Goal: Task Accomplishment & Management: Manage account settings

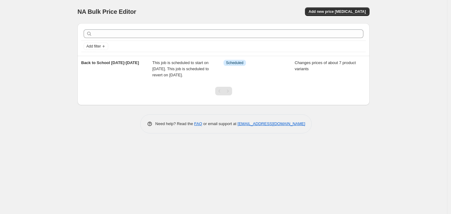
click at [52, 153] on div "NA Bulk Price Editor. This page is ready NA Bulk Price Editor Add new price [ME…" at bounding box center [223, 107] width 447 height 214
click at [327, 10] on span "Add new price [MEDICAL_DATA]" at bounding box center [337, 11] width 57 height 5
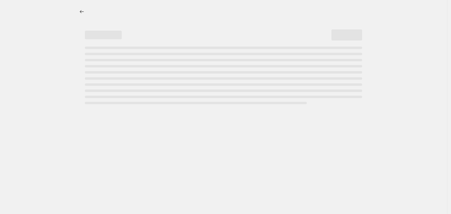
select select "percentage"
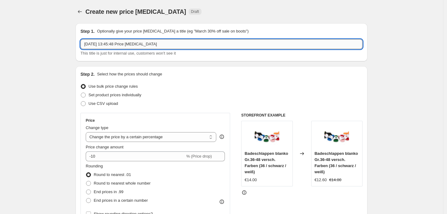
click at [139, 42] on input "[DATE] 13:45:48 Price [MEDICAL_DATA]" at bounding box center [222, 44] width 282 height 10
type input "test"
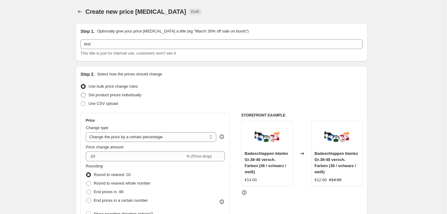
click at [123, 95] on span "Set product prices individually" at bounding box center [114, 95] width 53 height 5
click at [81, 93] on input "Set product prices individually" at bounding box center [81, 93] width 0 height 0
radio input "true"
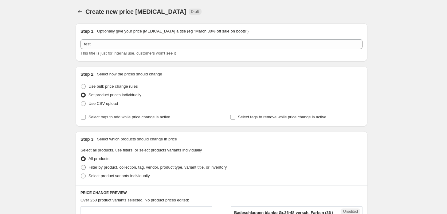
click at [96, 166] on span "Filter by product, collection, tag, vendor, product type, variant title, or inv…" at bounding box center [157, 167] width 138 height 5
click at [81, 166] on input "Filter by product, collection, tag, vendor, product type, variant title, or inv…" at bounding box center [81, 165] width 0 height 0
radio input "true"
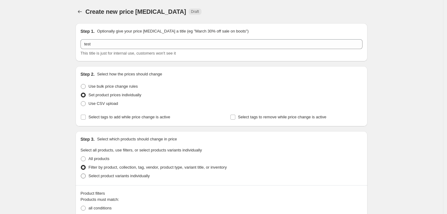
click at [100, 176] on span "Select product variants individually" at bounding box center [118, 176] width 61 height 5
click at [81, 174] on input "Select product variants individually" at bounding box center [81, 174] width 0 height 0
radio input "true"
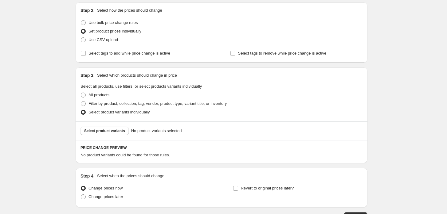
scroll to position [80, 0]
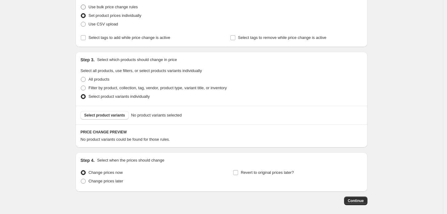
click at [116, 7] on span "Use bulk price change rules" at bounding box center [112, 7] width 49 height 5
click at [81, 5] on input "Use bulk price change rules" at bounding box center [81, 5] width 0 height 0
radio input "true"
select select "percentage"
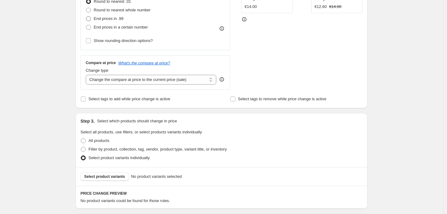
scroll to position [239, 0]
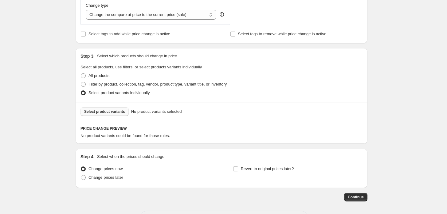
click at [116, 111] on span "Select product variants" at bounding box center [104, 111] width 41 height 5
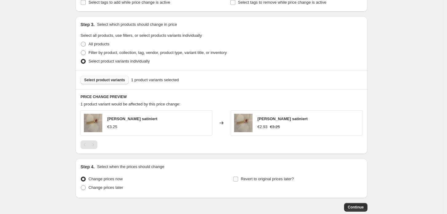
scroll to position [305, 0]
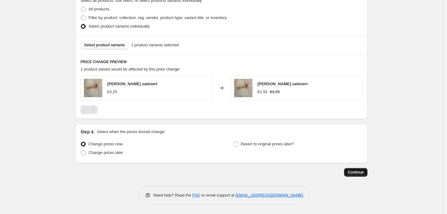
click at [357, 172] on span "Continue" at bounding box center [356, 172] width 16 height 5
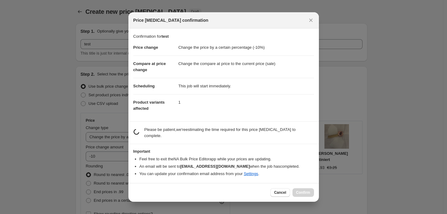
scroll to position [0, 0]
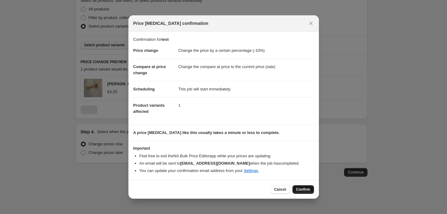
click at [311, 191] on button "Confirm" at bounding box center [304, 190] width 22 height 9
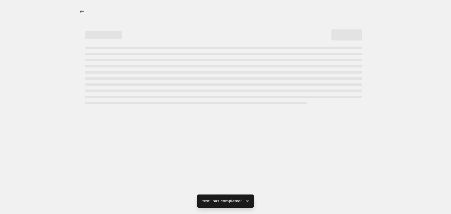
select select "percentage"
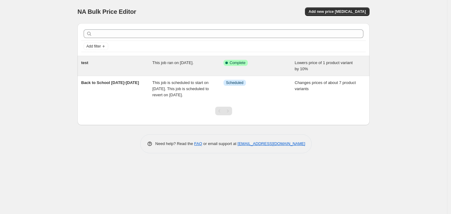
click at [281, 61] on div "Success Complete Complete" at bounding box center [254, 63] width 62 height 6
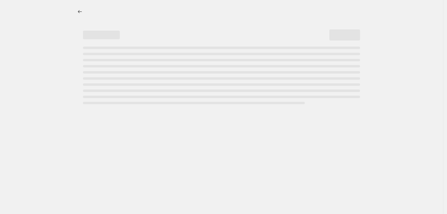
select select "percentage"
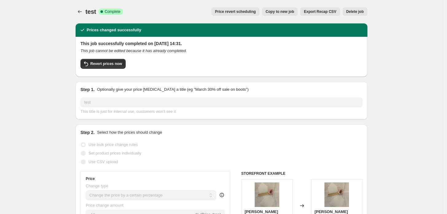
click at [363, 11] on span "Delete job" at bounding box center [355, 11] width 18 height 5
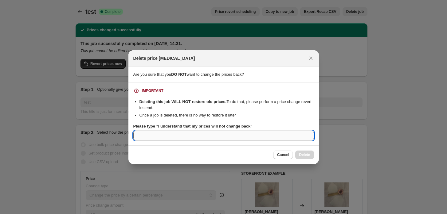
click at [265, 133] on input "Please type "I understand that my prices will not change back"" at bounding box center [223, 136] width 181 height 10
click at [298, 138] on input "I understand taht my prices will not change back" at bounding box center [223, 136] width 181 height 10
click at [134, 136] on input "I understand taht my prices will not change back" at bounding box center [223, 136] width 181 height 10
type input ""I understand taht my prices will not change back""
click at [311, 61] on icon "Close" at bounding box center [311, 58] width 6 height 6
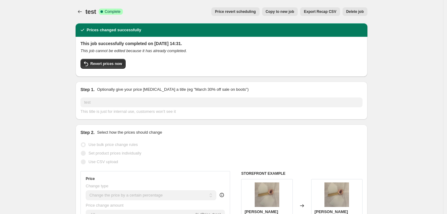
click at [357, 11] on span "Delete job" at bounding box center [355, 11] width 18 height 5
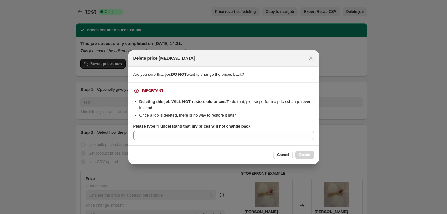
click at [143, 84] on section "IMPORTANT Deleting this job WILL NOT restore old prices. To do that, please per…" at bounding box center [223, 114] width 191 height 63
click at [235, 76] on span "Are you sure that you DO NOT want to change the prices back?" at bounding box center [188, 74] width 111 height 5
click at [174, 76] on b "DO NOT" at bounding box center [179, 74] width 16 height 5
click at [282, 156] on span "Cancel" at bounding box center [283, 155] width 12 height 5
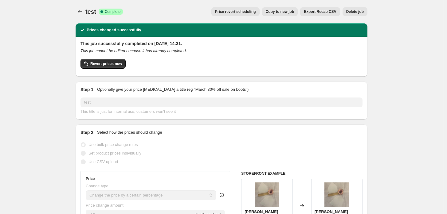
click at [367, 10] on button "Delete job" at bounding box center [355, 11] width 25 height 9
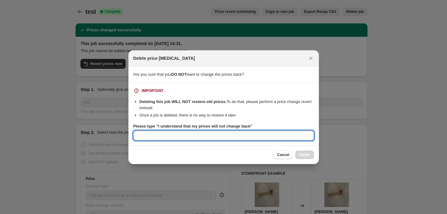
click at [219, 132] on input "Please type "I understand that my prices will not change back"" at bounding box center [223, 136] width 181 height 10
type input "Y"
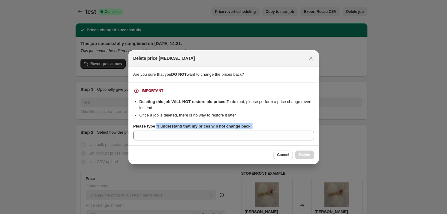
drag, startPoint x: 267, startPoint y: 125, endPoint x: 156, endPoint y: 125, distance: 111.5
click at [156, 125] on div "Please type "I understand that my prices will not change back"" at bounding box center [223, 127] width 181 height 6
copy b ""I understand that my prices will not change back""
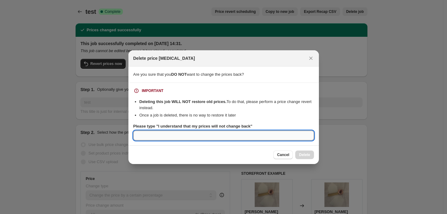
click at [161, 136] on input "Please type "I understand that my prices will not change back"" at bounding box center [223, 136] width 181 height 10
paste input ""I understand that my prices will not change back""
type input "I understand that my prices will not change back"
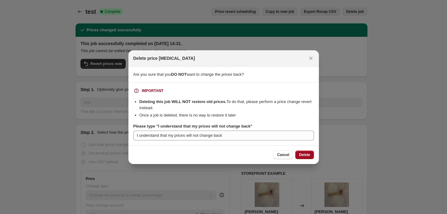
click at [297, 156] on button "Delete" at bounding box center [304, 155] width 18 height 9
